Goal: Information Seeking & Learning: Learn about a topic

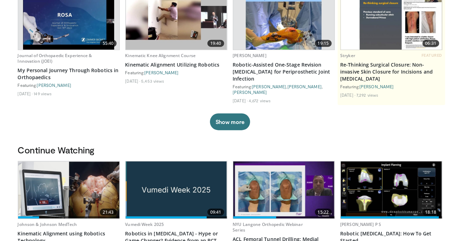
scroll to position [97, 0]
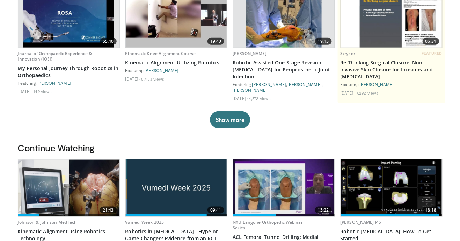
click at [32, 179] on img at bounding box center [68, 187] width 101 height 57
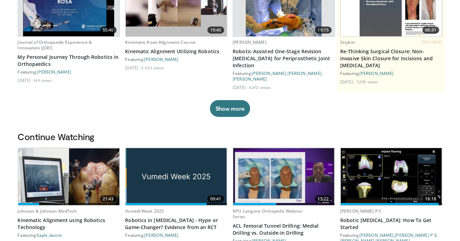
scroll to position [120, 0]
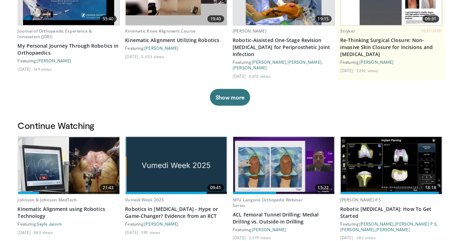
click at [46, 157] on img at bounding box center [68, 165] width 101 height 57
click at [72, 159] on img at bounding box center [68, 165] width 101 height 57
click at [55, 162] on img at bounding box center [68, 165] width 101 height 57
click at [84, 158] on img at bounding box center [68, 165] width 101 height 57
click at [78, 158] on img at bounding box center [68, 165] width 101 height 57
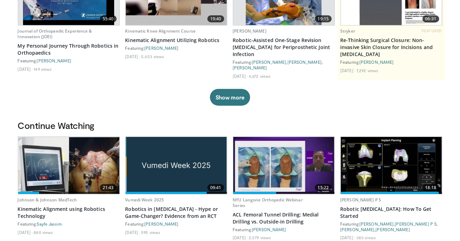
click at [83, 150] on img at bounding box center [68, 165] width 101 height 57
click at [86, 162] on img at bounding box center [68, 165] width 101 height 57
click at [90, 158] on img at bounding box center [68, 165] width 101 height 57
click at [85, 159] on img at bounding box center [68, 165] width 101 height 57
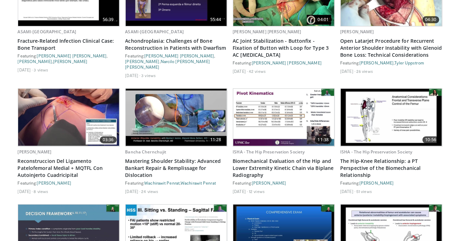
scroll to position [450, 0]
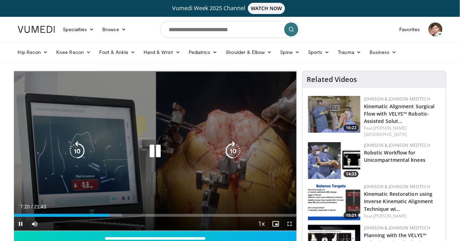
click at [155, 155] on icon "Video Player" at bounding box center [155, 151] width 20 height 20
click at [151, 150] on icon "Video Player" at bounding box center [155, 151] width 20 height 20
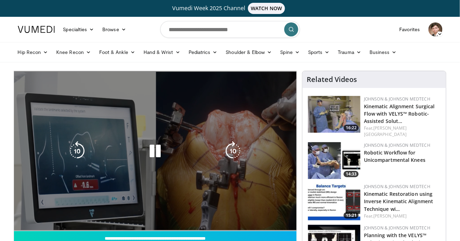
click at [63, 168] on div "10 seconds Tap to unmute" at bounding box center [155, 150] width 283 height 159
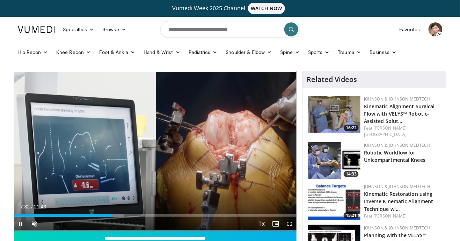
click at [44, 217] on div "Current Time 7:32 / Duration 21:43 Pause Skip Backward Skip Forward Unmute Load…" at bounding box center [155, 223] width 283 height 14
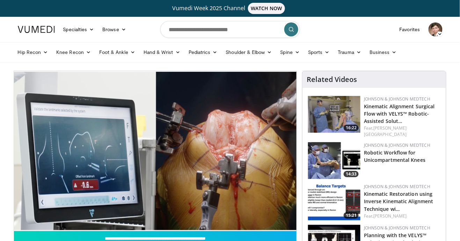
click at [39, 198] on div "10 seconds Tap to unmute" at bounding box center [155, 150] width 283 height 159
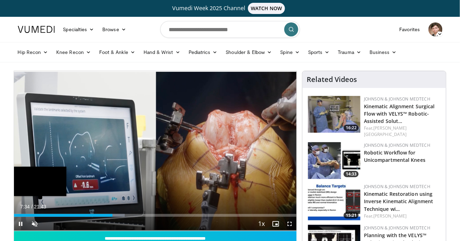
click at [39, 215] on div "07:34" at bounding box center [63, 215] width 99 height 3
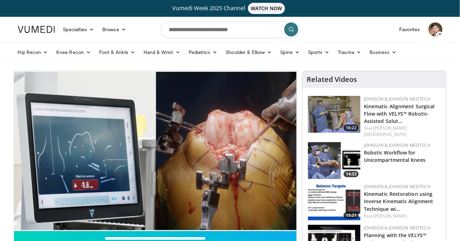
click at [42, 199] on div "10 seconds Tap to unmute" at bounding box center [155, 150] width 283 height 159
click at [168, 159] on div "10 seconds Tap to unmute" at bounding box center [155, 150] width 283 height 159
click at [148, 173] on div "10 seconds Tap to unmute" at bounding box center [155, 150] width 283 height 159
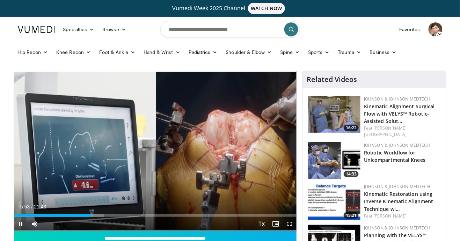
click at [107, 216] on div "Current Time 5:53 / Duration 21:43 Pause Skip Backward Skip Forward Mute Loaded…" at bounding box center [155, 223] width 283 height 14
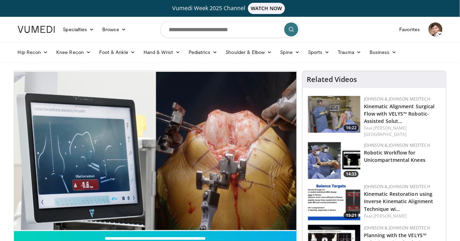
click at [152, 178] on div "10 seconds Tap to unmute" at bounding box center [155, 150] width 283 height 159
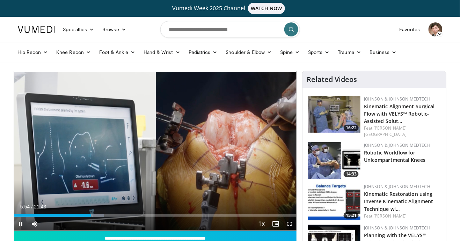
click at [101, 217] on div "Current Time 5:54 / Duration 21:43 Pause Skip Backward Skip Forward Mute Loaded…" at bounding box center [155, 223] width 283 height 14
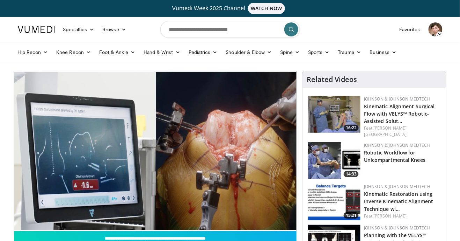
click at [150, 179] on div "10 seconds Tap to unmute" at bounding box center [155, 150] width 283 height 159
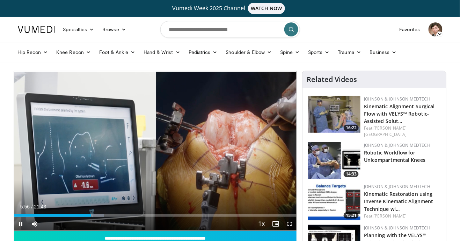
click at [103, 218] on div "Current Time 5:56 / Duration 21:43 Pause Skip Backward Skip Forward Mute Loaded…" at bounding box center [155, 223] width 283 height 14
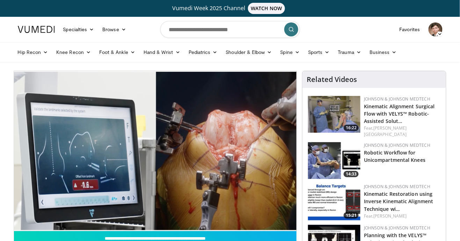
click at [146, 194] on div "10 seconds Tap to unmute" at bounding box center [155, 150] width 283 height 159
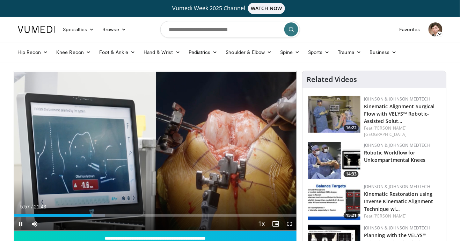
click at [101, 217] on div "Current Time 5:57 / Duration 21:43 Pause Skip Backward Skip Forward Mute Loaded…" at bounding box center [155, 223] width 283 height 14
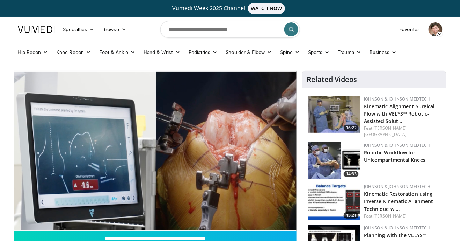
click at [151, 192] on div "10 seconds Tap to unmute" at bounding box center [155, 150] width 283 height 159
click at [228, 27] on input "Search topics, interventions" at bounding box center [230, 29] width 140 height 17
click at [328, 50] on icon at bounding box center [327, 52] width 5 height 5
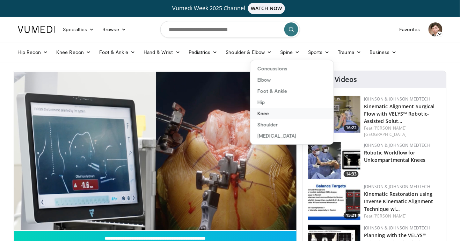
click at [271, 114] on link "Knee" at bounding box center [292, 113] width 83 height 11
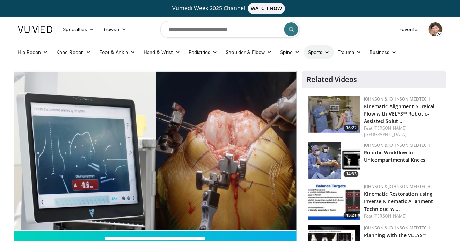
click at [326, 49] on link "Sports" at bounding box center [319, 52] width 30 height 14
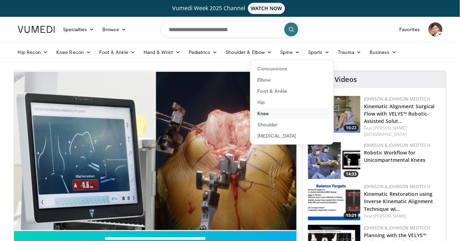
click at [265, 117] on link "Knee" at bounding box center [292, 113] width 83 height 11
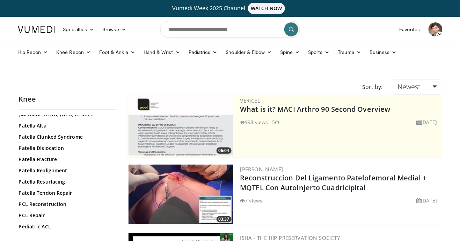
scroll to position [649, 0]
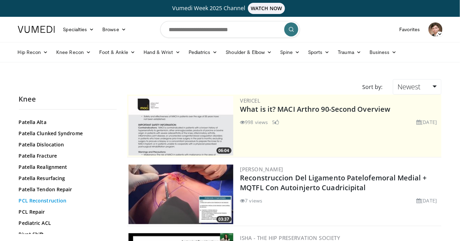
click at [34, 204] on link "PCL Reconstruction" at bounding box center [66, 200] width 94 height 7
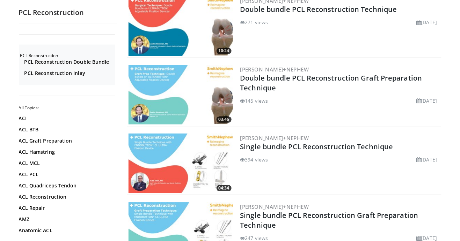
scroll to position [445, 0]
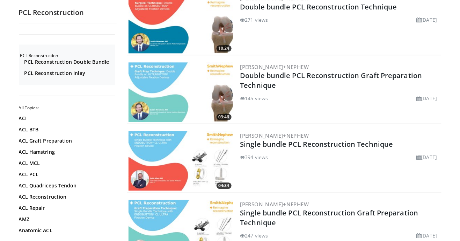
click at [166, 160] on img at bounding box center [181, 160] width 105 height 59
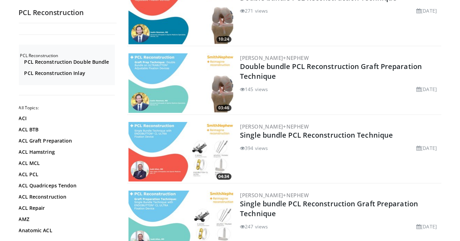
scroll to position [467, 0]
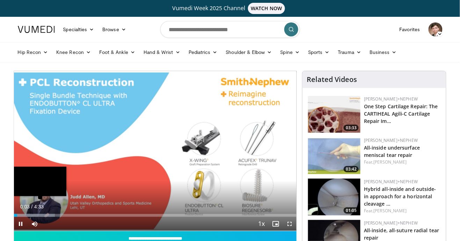
click at [25, 212] on div "Loaded : 14.49% 0:03" at bounding box center [155, 213] width 283 height 7
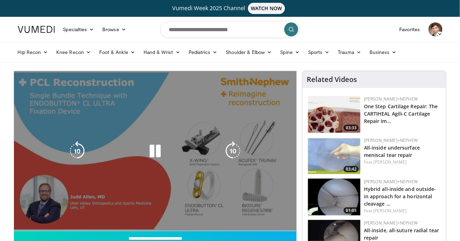
click at [48, 205] on div "10 seconds Tap to unmute" at bounding box center [155, 150] width 283 height 159
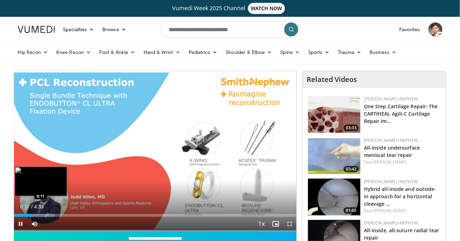
click at [32, 215] on div "0:17" at bounding box center [23, 215] width 18 height 3
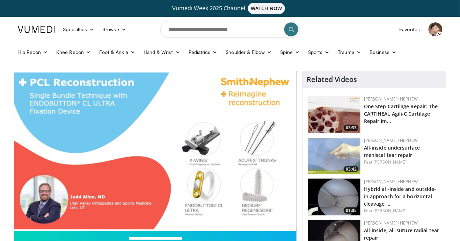
click at [58, 228] on div "Progress Bar" at bounding box center [39, 229] width 51 height 3
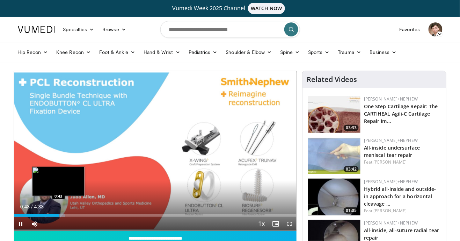
click at [59, 214] on div "0:43" at bounding box center [36, 215] width 45 height 3
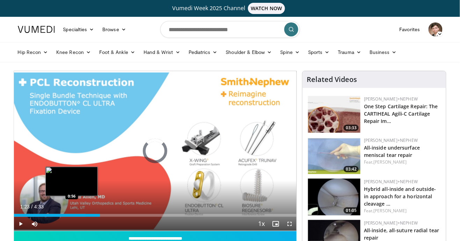
click at [100, 215] on div "1:23" at bounding box center [57, 215] width 86 height 3
